Goal: Transaction & Acquisition: Purchase product/service

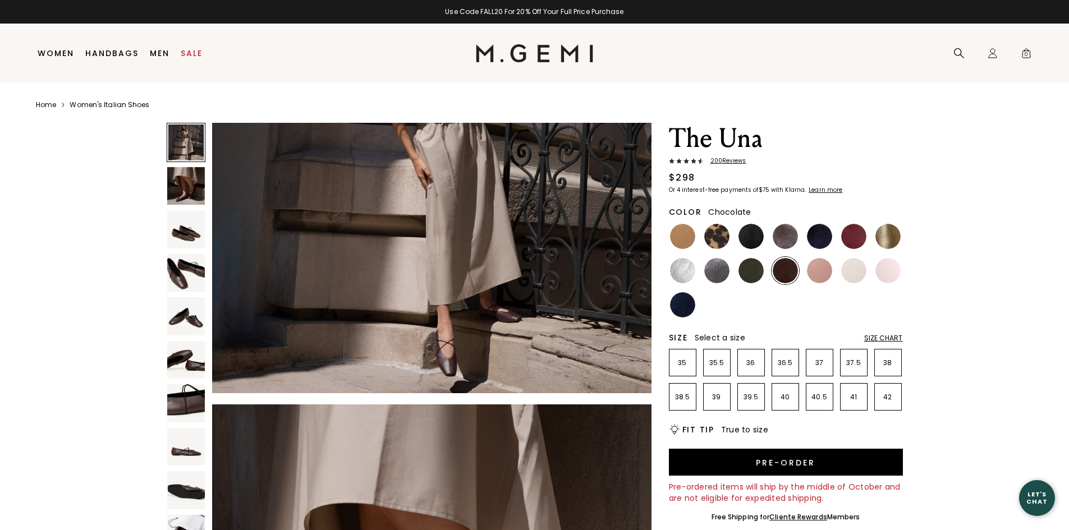
click at [872, 341] on div "Size Chart" at bounding box center [883, 338] width 39 height 9
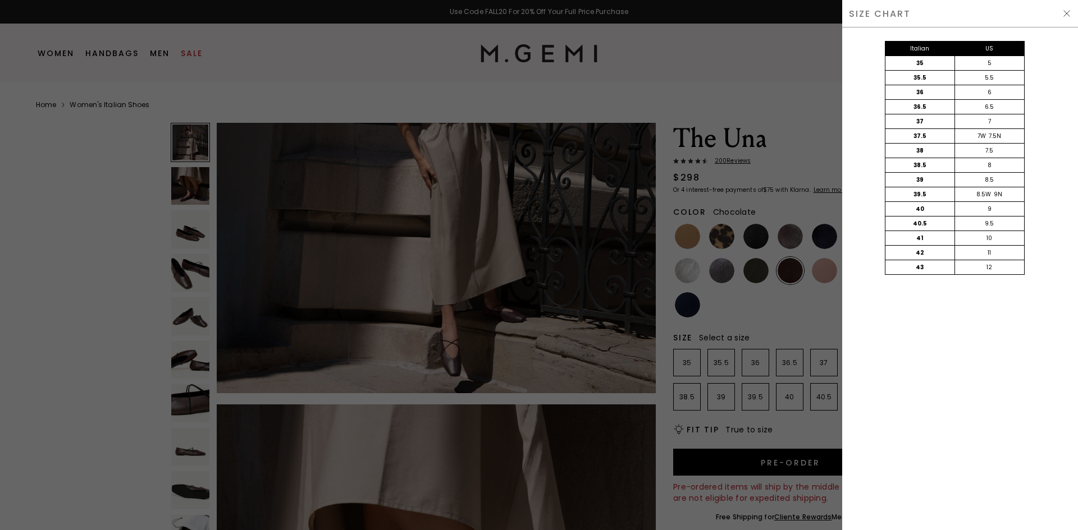
click at [811, 130] on div at bounding box center [539, 265] width 1078 height 530
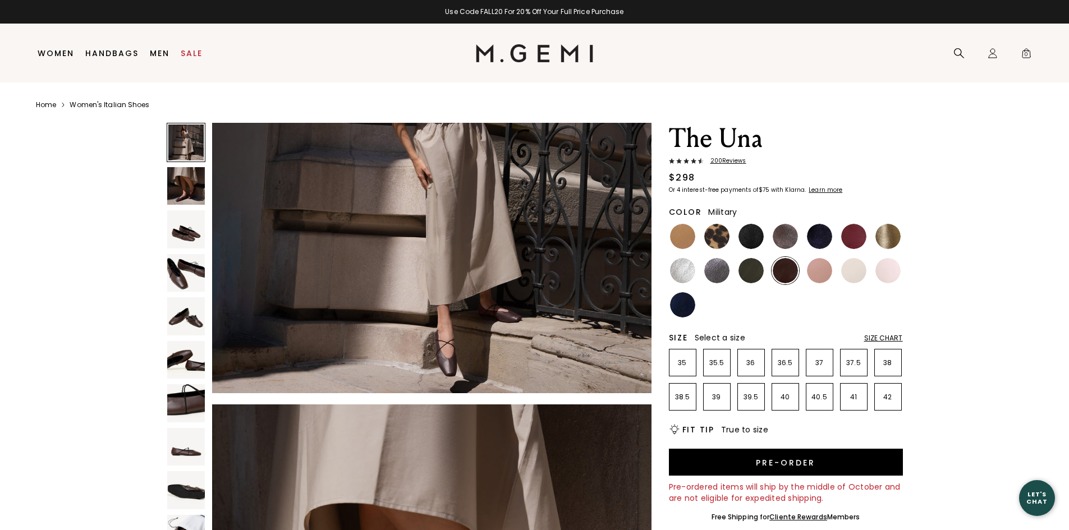
click at [730, 249] on li at bounding box center [717, 237] width 28 height 28
click at [725, 248] on div at bounding box center [717, 237] width 28 height 28
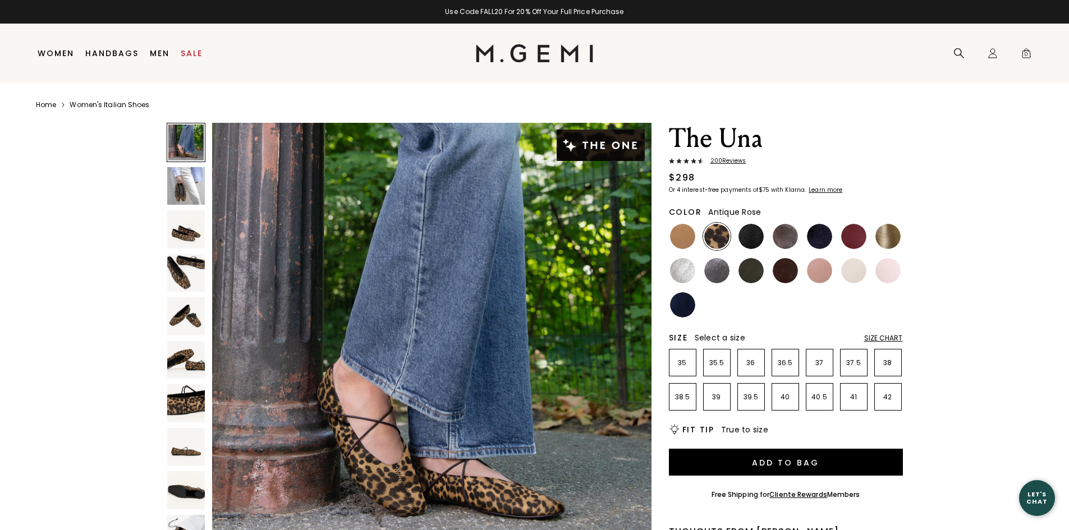
click at [829, 274] on img at bounding box center [819, 270] width 25 height 25
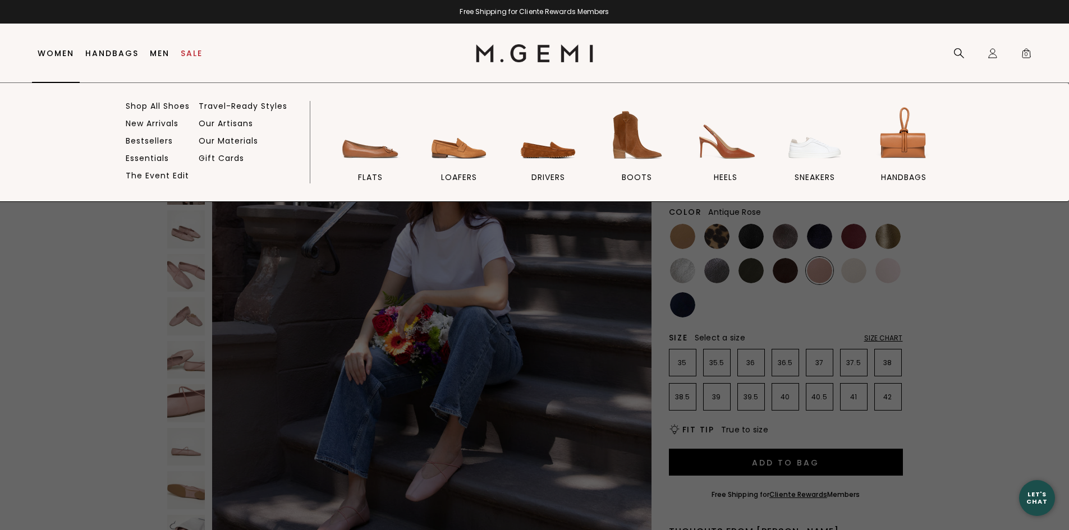
click at [67, 55] on link "Women" at bounding box center [56, 53] width 36 height 9
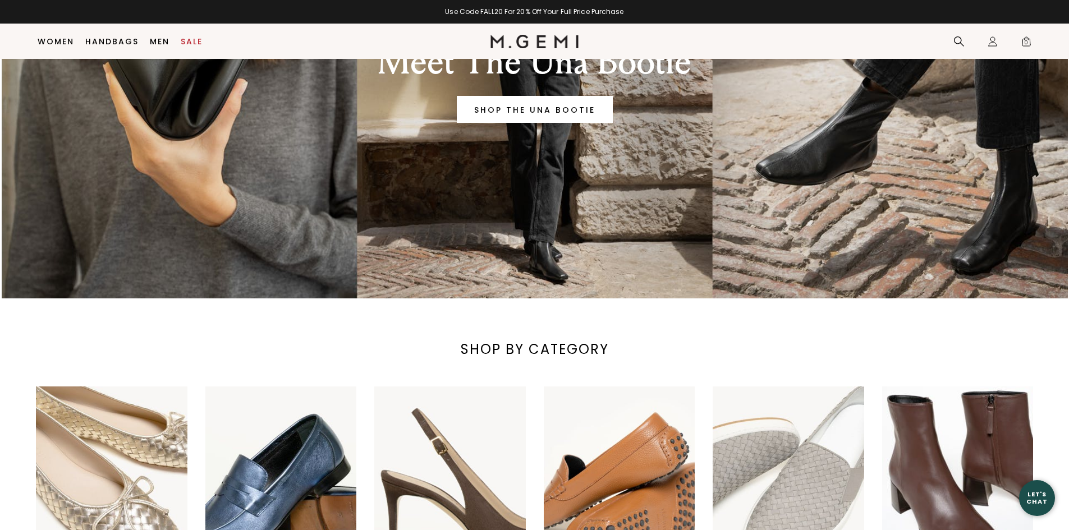
scroll to position [313, 0]
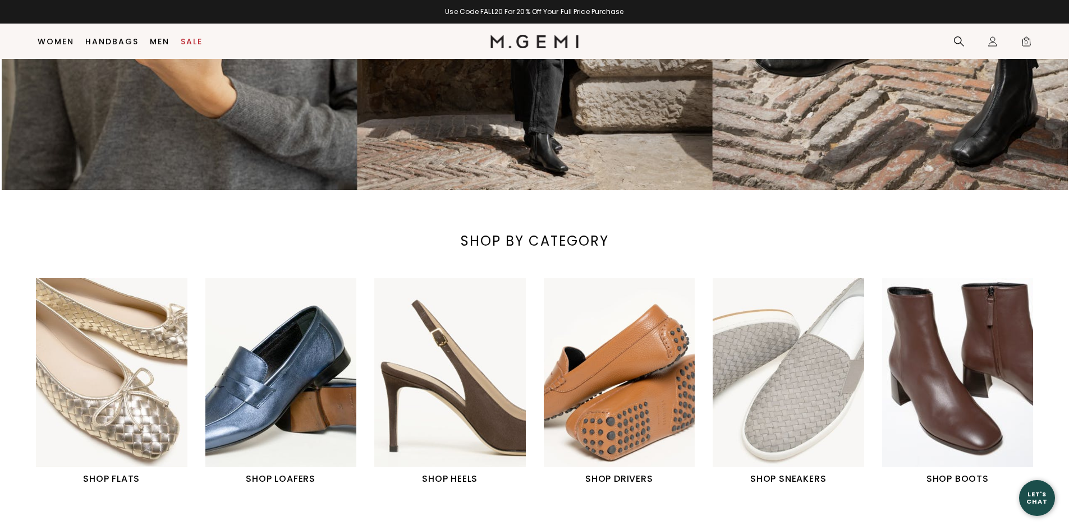
click at [248, 407] on img "2 / 6" at bounding box center [281, 372] width 152 height 189
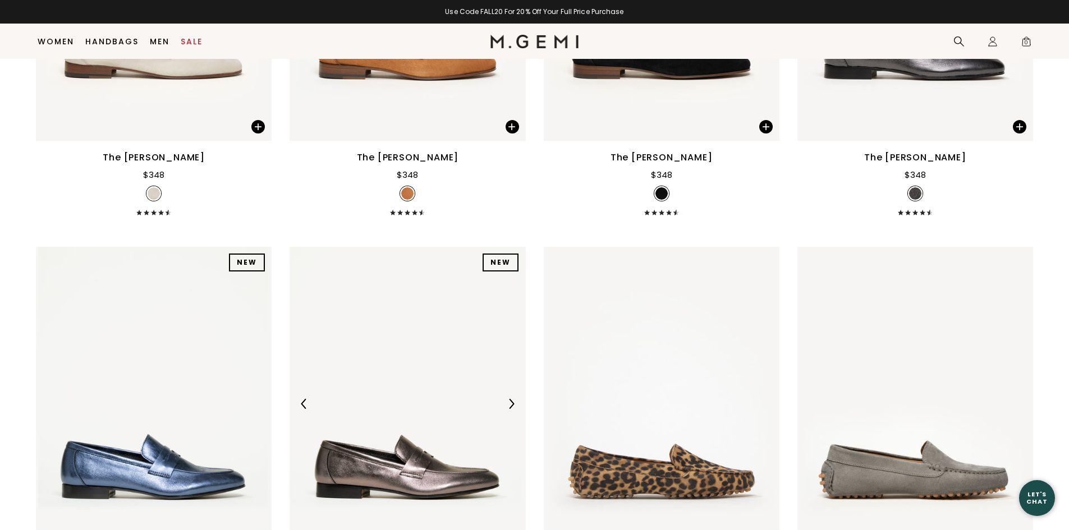
scroll to position [1773, 0]
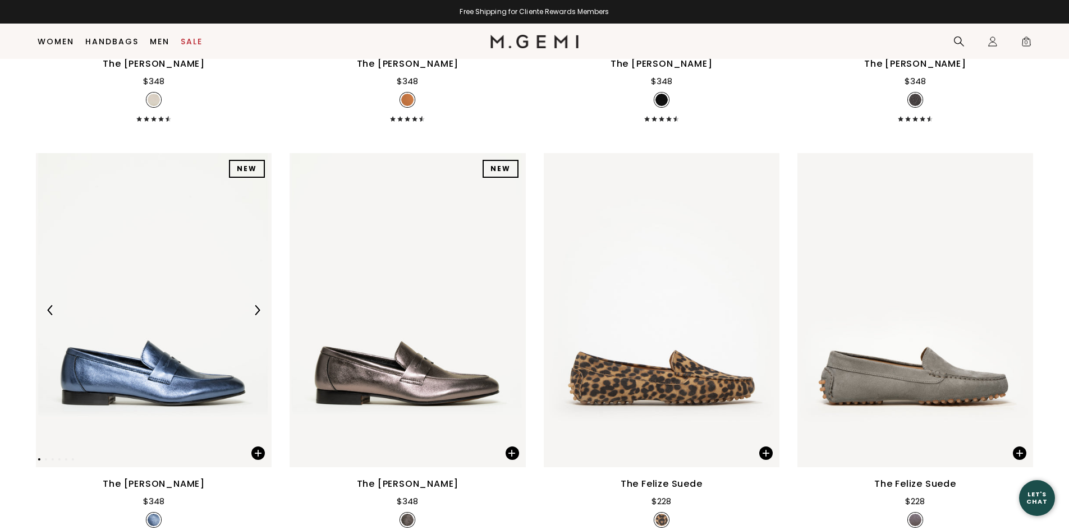
click at [184, 368] on img at bounding box center [154, 310] width 236 height 314
